Goal: Transaction & Acquisition: Purchase product/service

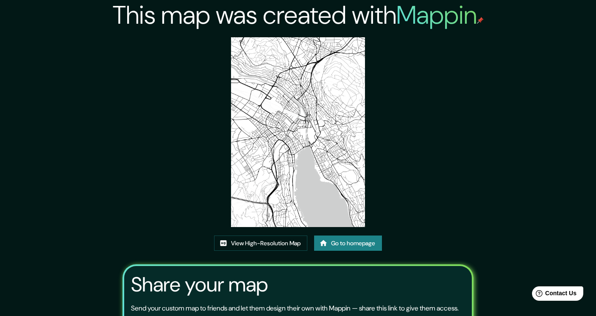
click at [341, 240] on link "Go to homepage" at bounding box center [348, 244] width 68 height 16
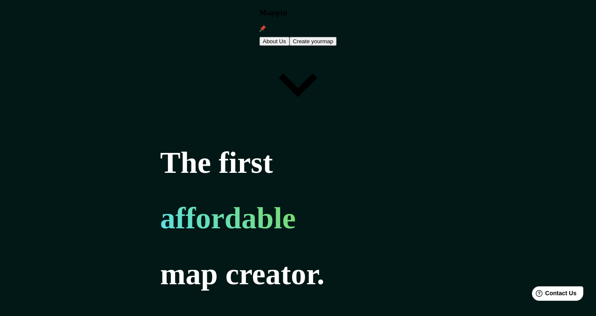
paste input "Lucerne"
type input "Lucerne"
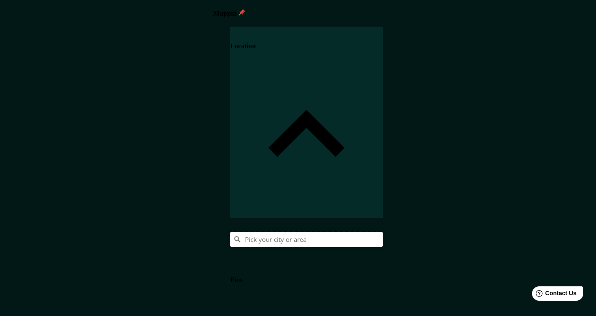
click at [383, 232] on input "Pick your city or area" at bounding box center [306, 239] width 153 height 15
paste input "Lucerne"
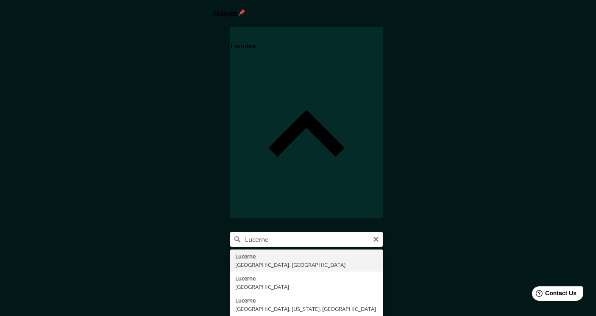
type input "Lucerne, Lucerne, Switzerland"
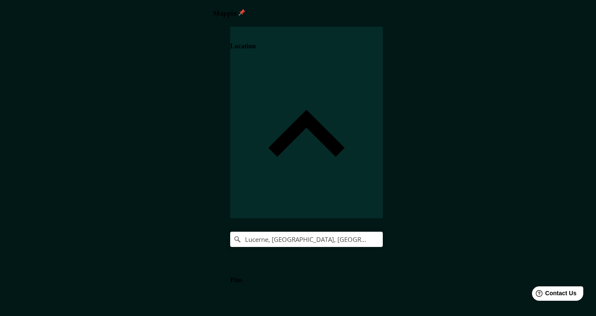
click at [243, 276] on h4 "Pins" at bounding box center [236, 280] width 12 height 8
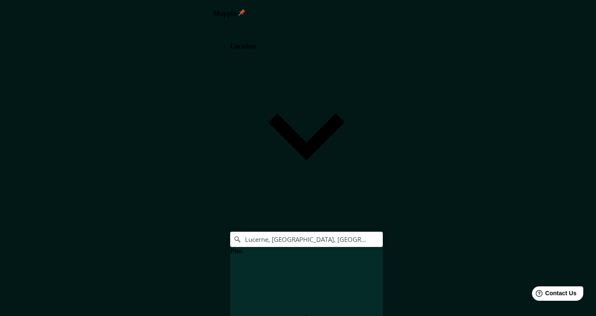
click at [243, 248] on h4 "Pins" at bounding box center [236, 252] width 12 height 8
click at [230, 245] on icon at bounding box center [230, 245] width 0 height 0
click at [468, 265] on body "Mappin Location Lucerne, Lucerne, Switzerland Pins Clear all pins Style Layout …" at bounding box center [298, 158] width 596 height 316
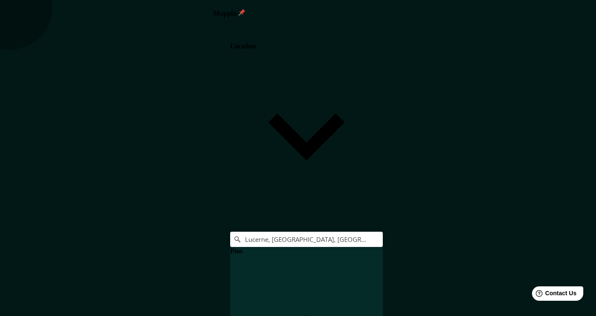
type input "a4"
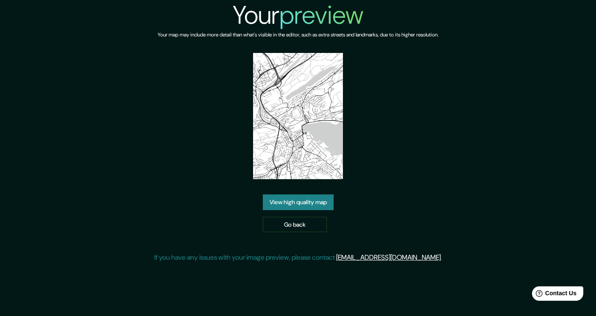
click at [304, 202] on link "View high quality map" at bounding box center [298, 203] width 71 height 16
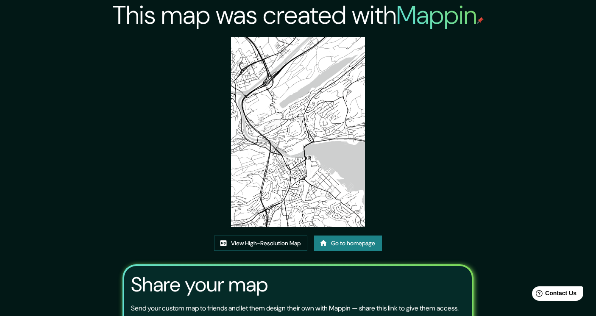
click at [346, 244] on link "Go to homepage" at bounding box center [348, 244] width 68 height 16
click at [243, 248] on link "View High-Resolution Map" at bounding box center [260, 244] width 93 height 16
